Goal: Task Accomplishment & Management: Manage account settings

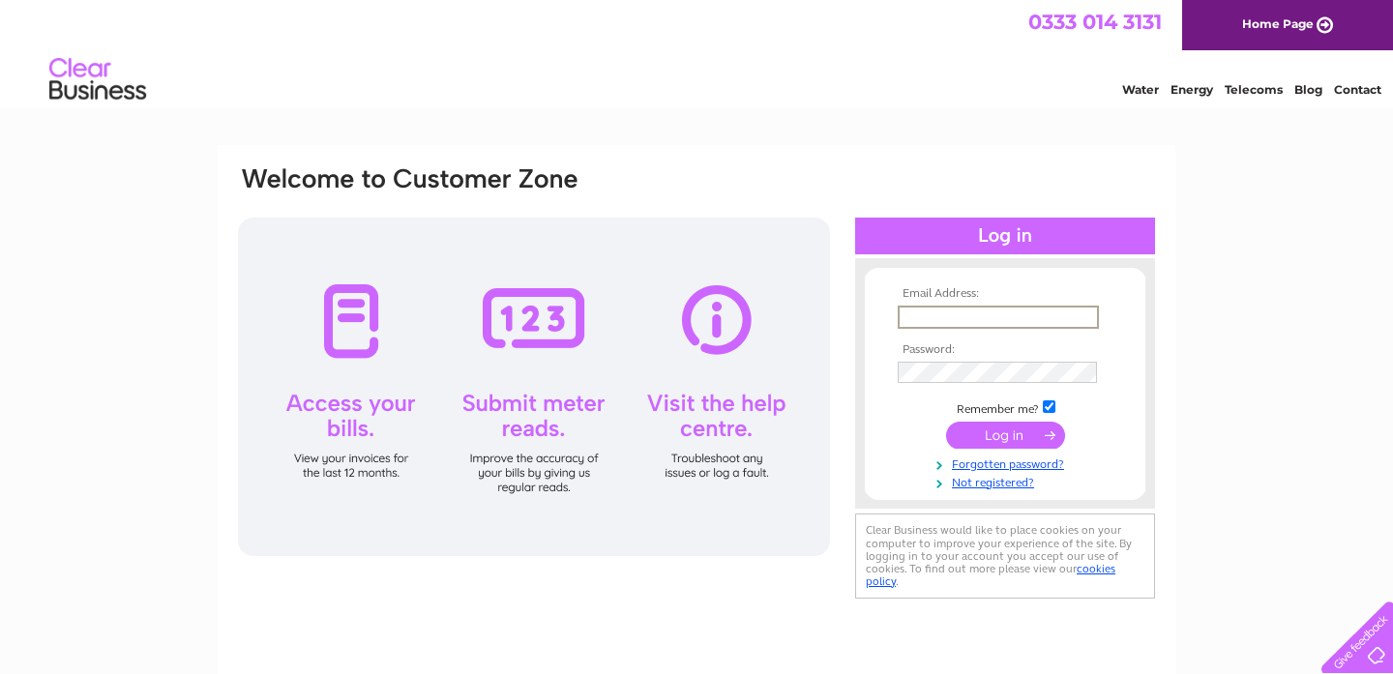
click at [945, 316] on input "text" at bounding box center [998, 317] width 201 height 23
type input "[EMAIL_ADDRESS][PERSON_NAME][DOMAIN_NAME]"
click at [1011, 359] on td at bounding box center [1005, 371] width 224 height 32
click at [946, 422] on input "submit" at bounding box center [1005, 435] width 119 height 27
click at [1034, 441] on input "submit" at bounding box center [1005, 435] width 119 height 27
